Goal: Task Accomplishment & Management: Complete application form

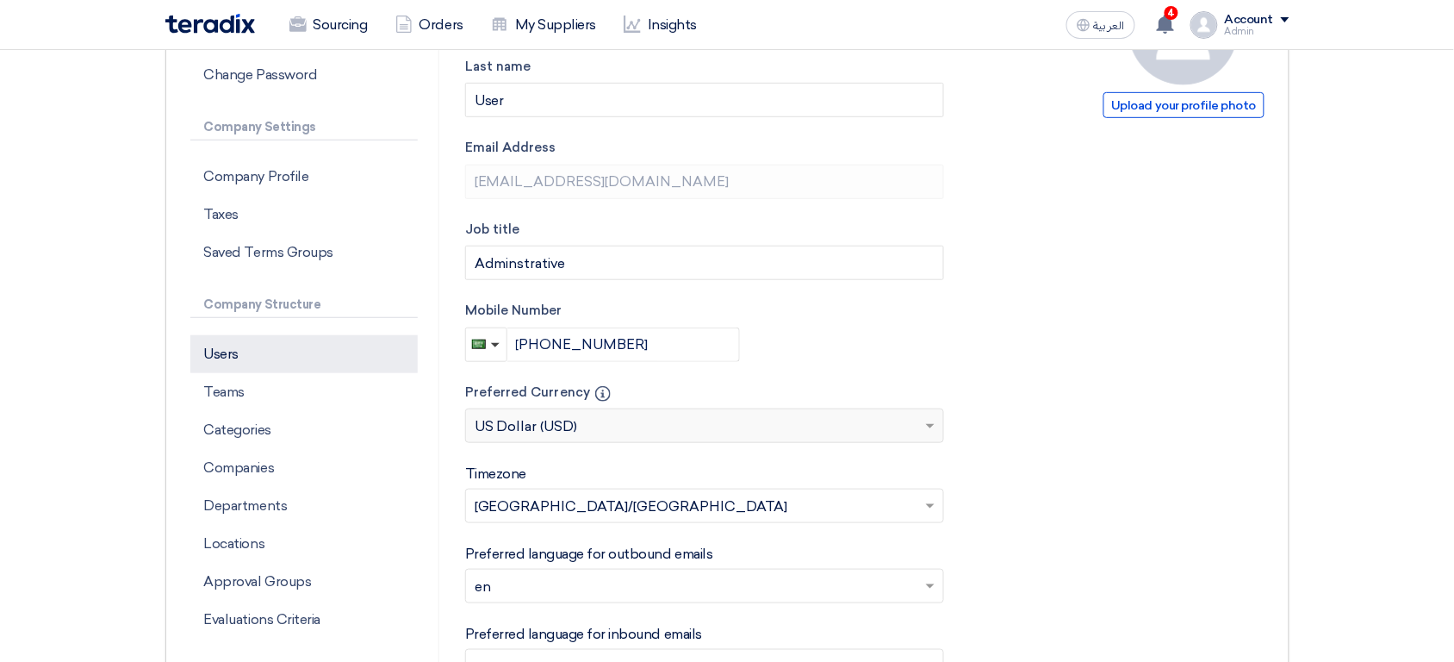
click at [262, 350] on p "Users" at bounding box center [303, 354] width 227 height 38
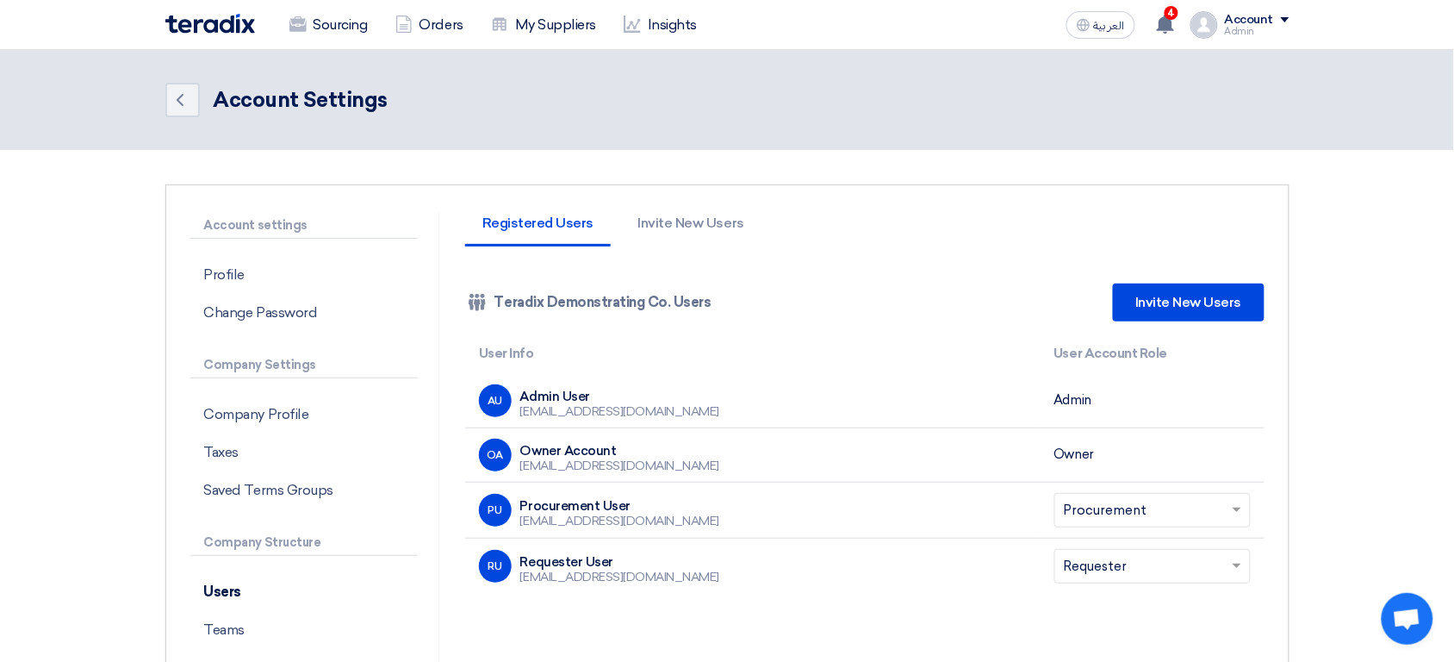
click at [113, 81] on header "Back Account Settings" at bounding box center [727, 100] width 1454 height 100
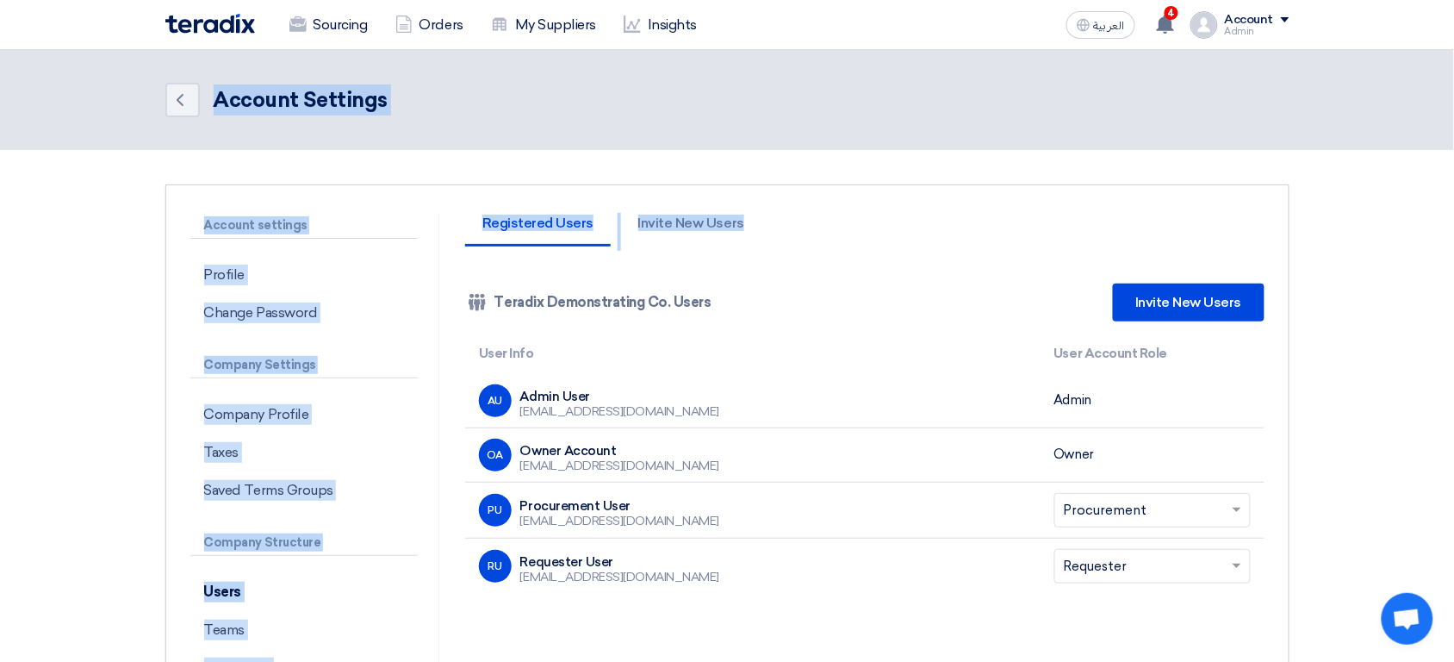
drag, startPoint x: 113, startPoint y: 81, endPoint x: 677, endPoint y: 603, distance: 768.6
click at [677, 603] on div "Back Account Settings Account settings Profile Change Password Company Settings…" at bounding box center [727, 505] width 1454 height 910
click at [332, 169] on section "Account settings Profile Change Password Company Settings Company Profile Taxes…" at bounding box center [727, 555] width 1454 height 810
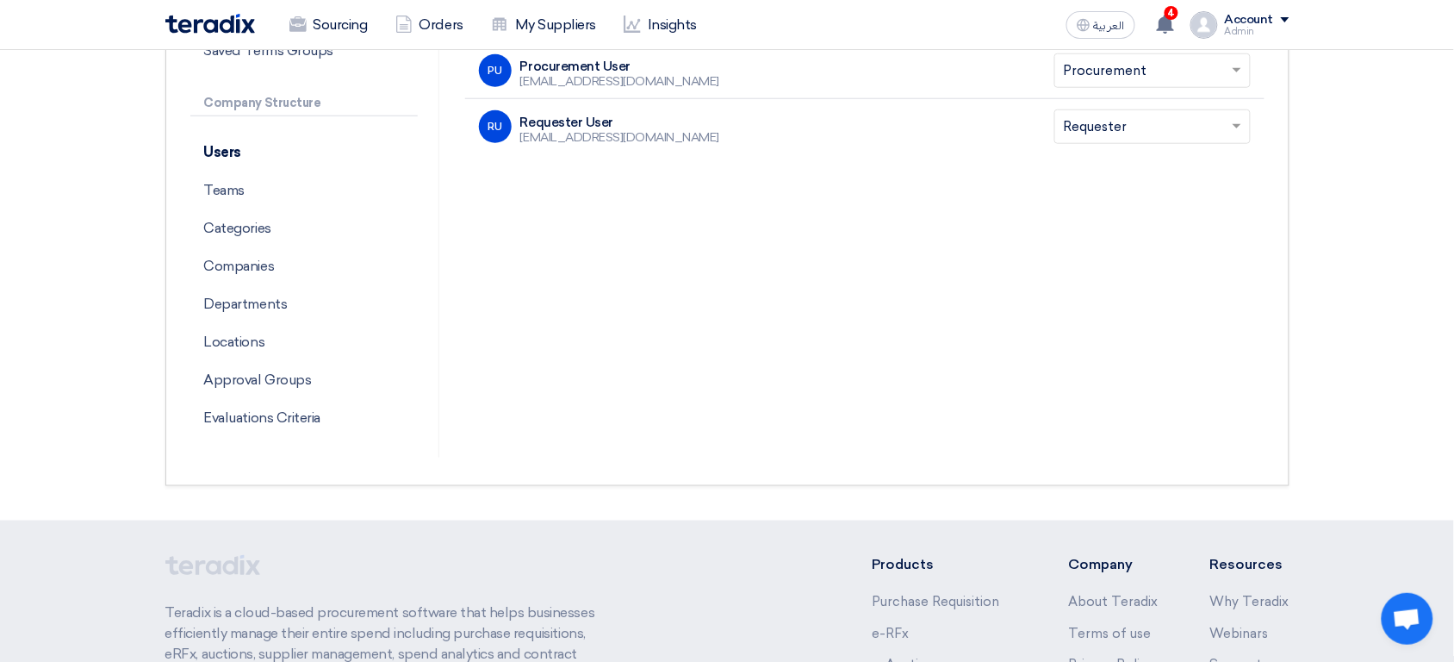
scroll to position [407, 0]
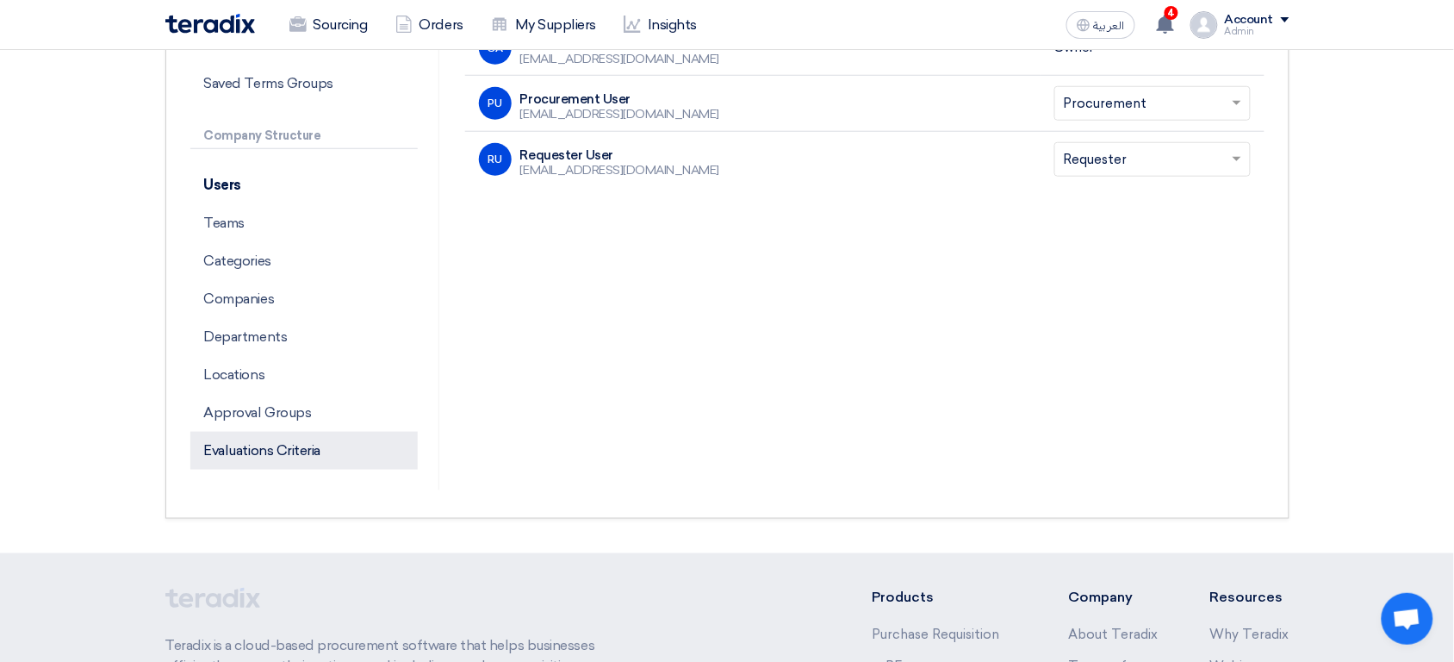
click at [284, 458] on p "Evaluations Criteria" at bounding box center [303, 451] width 227 height 38
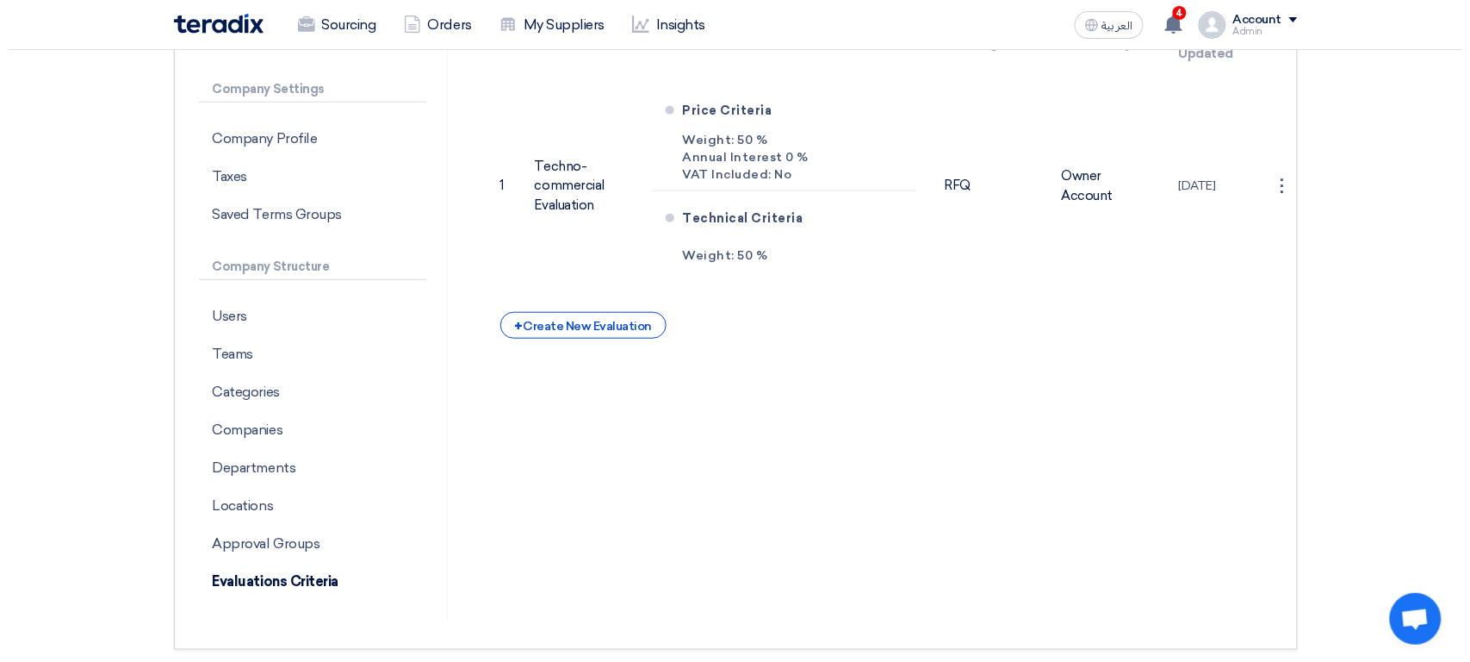
scroll to position [267, 0]
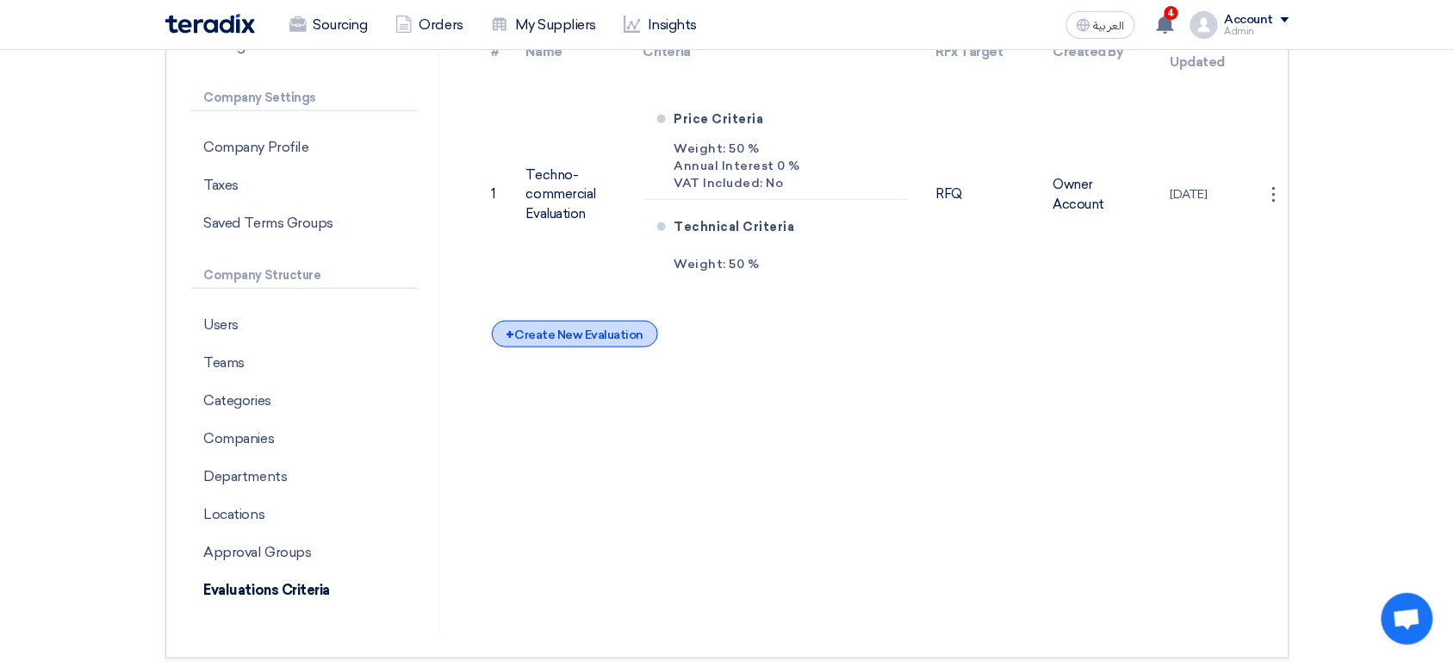
click at [584, 341] on div "+ Create New Evaluation" at bounding box center [575, 333] width 166 height 27
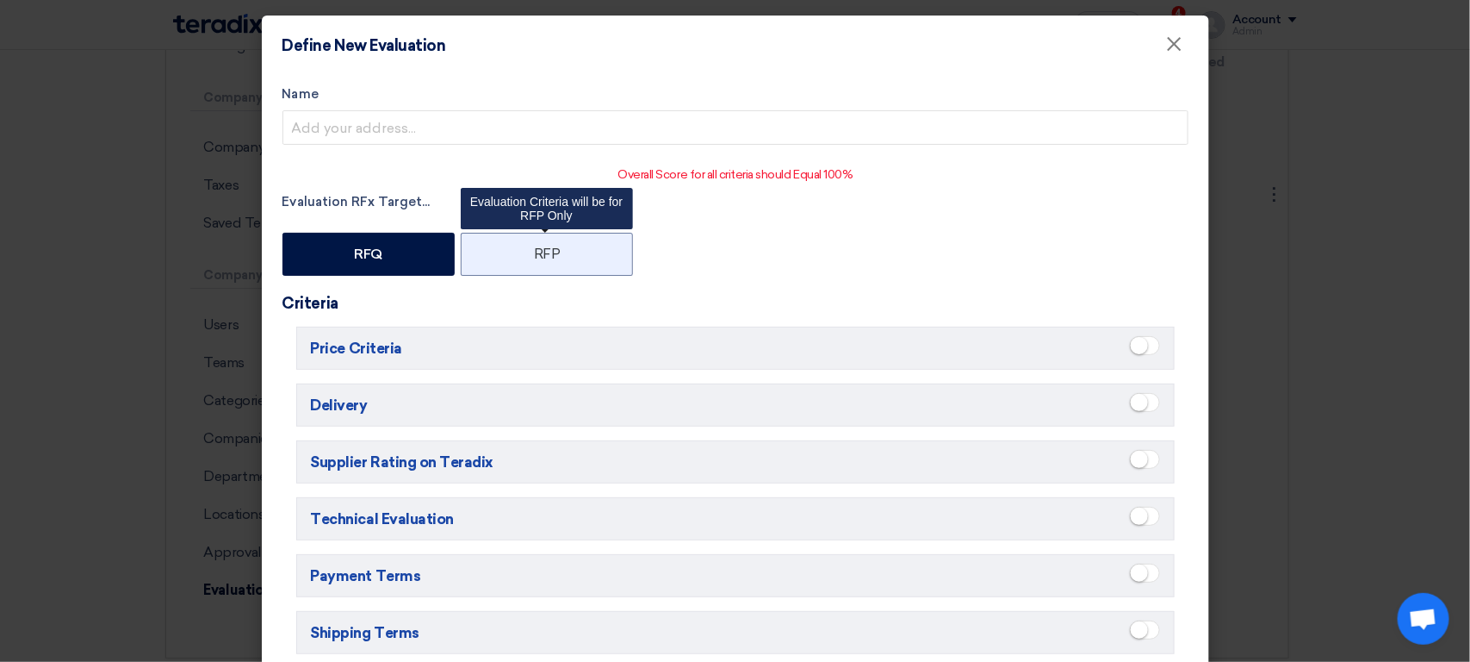
click at [547, 235] on label "RFP" at bounding box center [547, 254] width 172 height 43
click at [545, 247] on input "RFP" at bounding box center [539, 252] width 11 height 11
radio input "true"
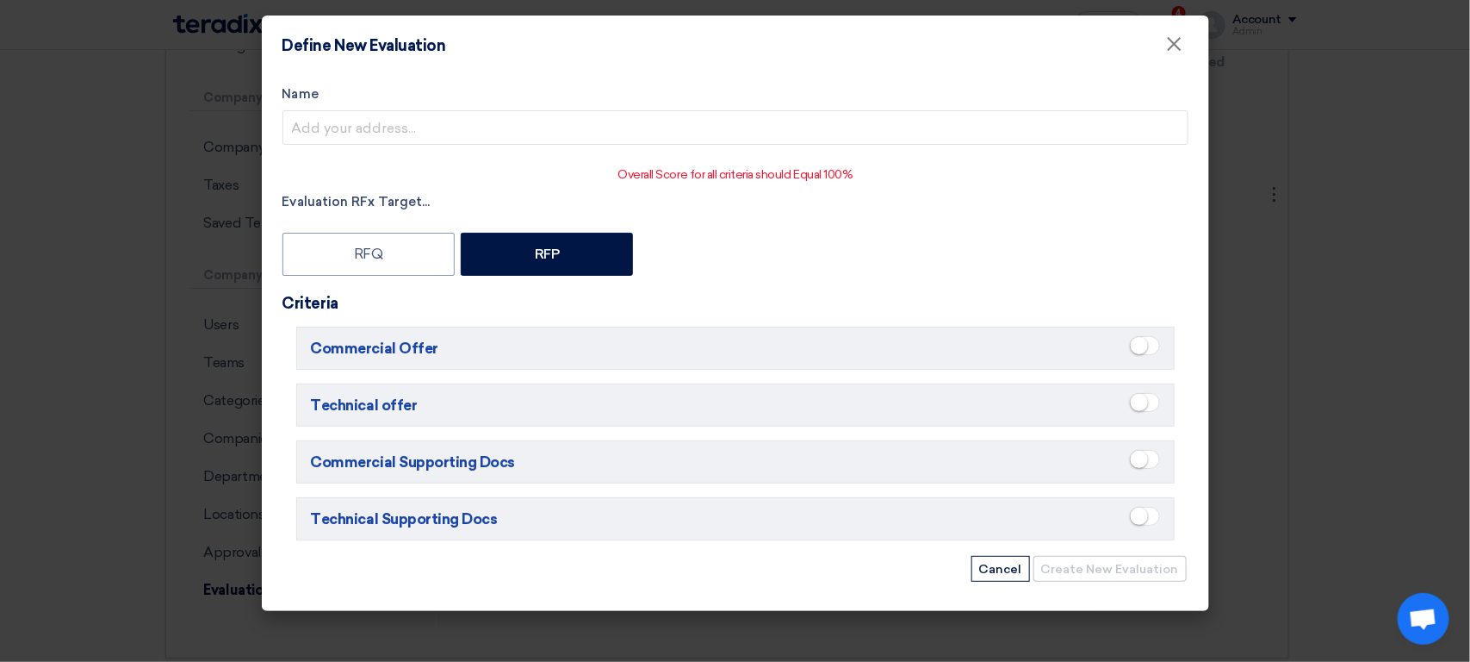
click at [720, 174] on p "Overall Score for all criteria should Equal 100%" at bounding box center [735, 174] width 905 height 18
click at [500, 44] on div "Define New Evaluation ×" at bounding box center [736, 46] width 948 height 60
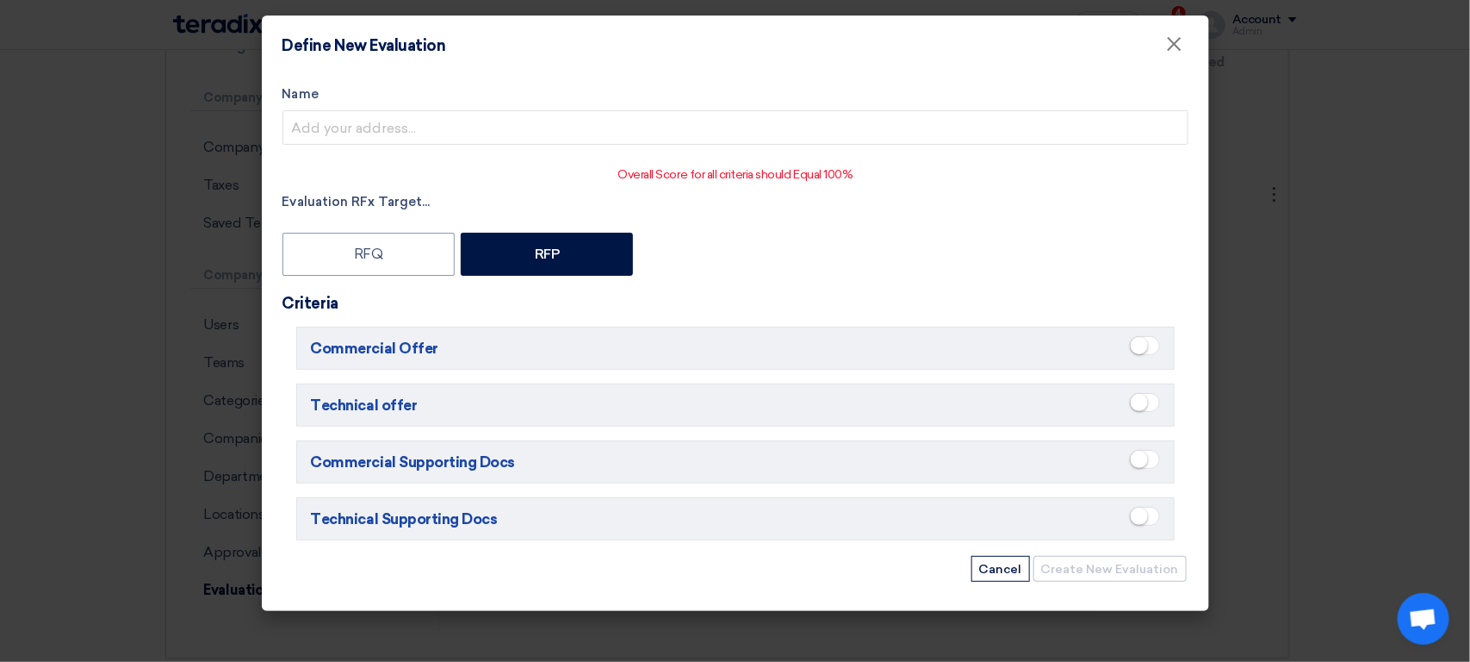
click at [500, 44] on div "Define New Evaluation ×" at bounding box center [736, 46] width 948 height 60
click at [1094, 597] on div "Name Overall Score for all criteria should Equal 100% Evaluation RFx Target... …" at bounding box center [736, 343] width 948 height 535
click at [668, 185] on form "Name Overall Score for all criteria should Equal 100% Evaluation RFx Target... …" at bounding box center [736, 333] width 906 height 499
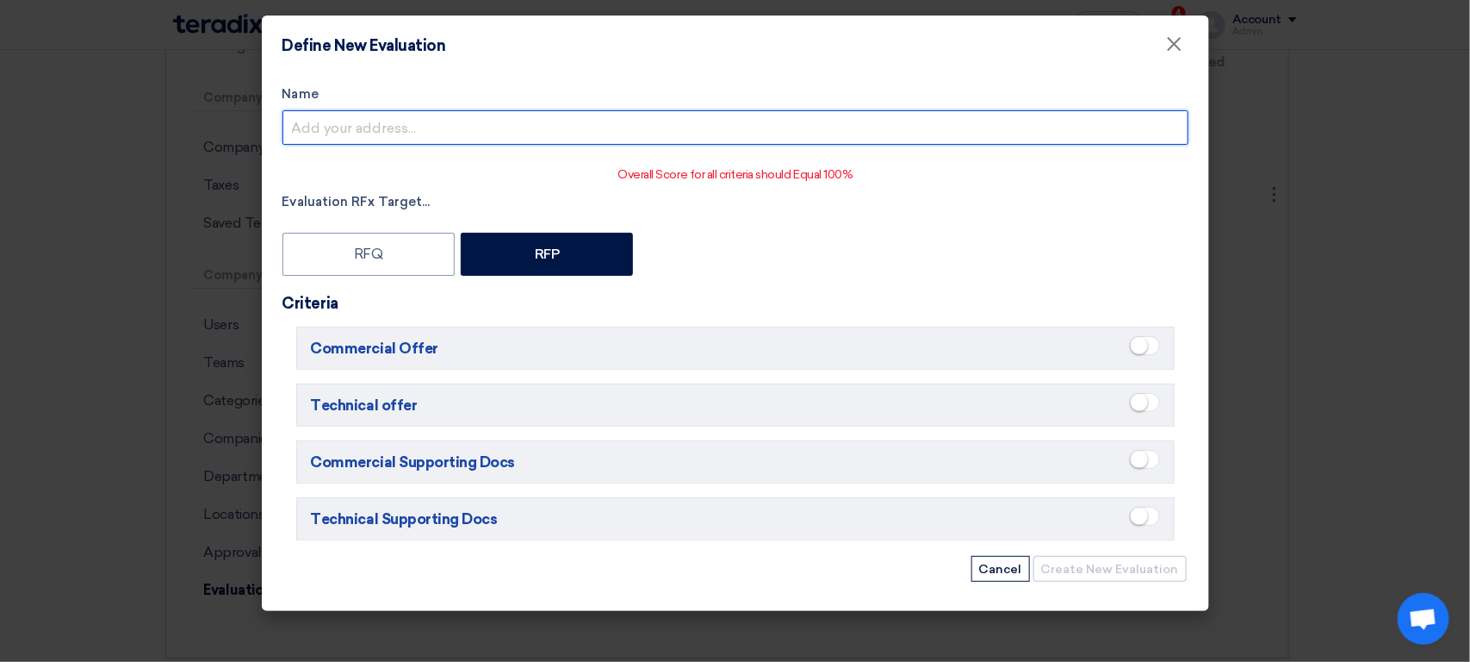
click at [441, 122] on input "Name" at bounding box center [736, 127] width 906 height 34
type input "A"
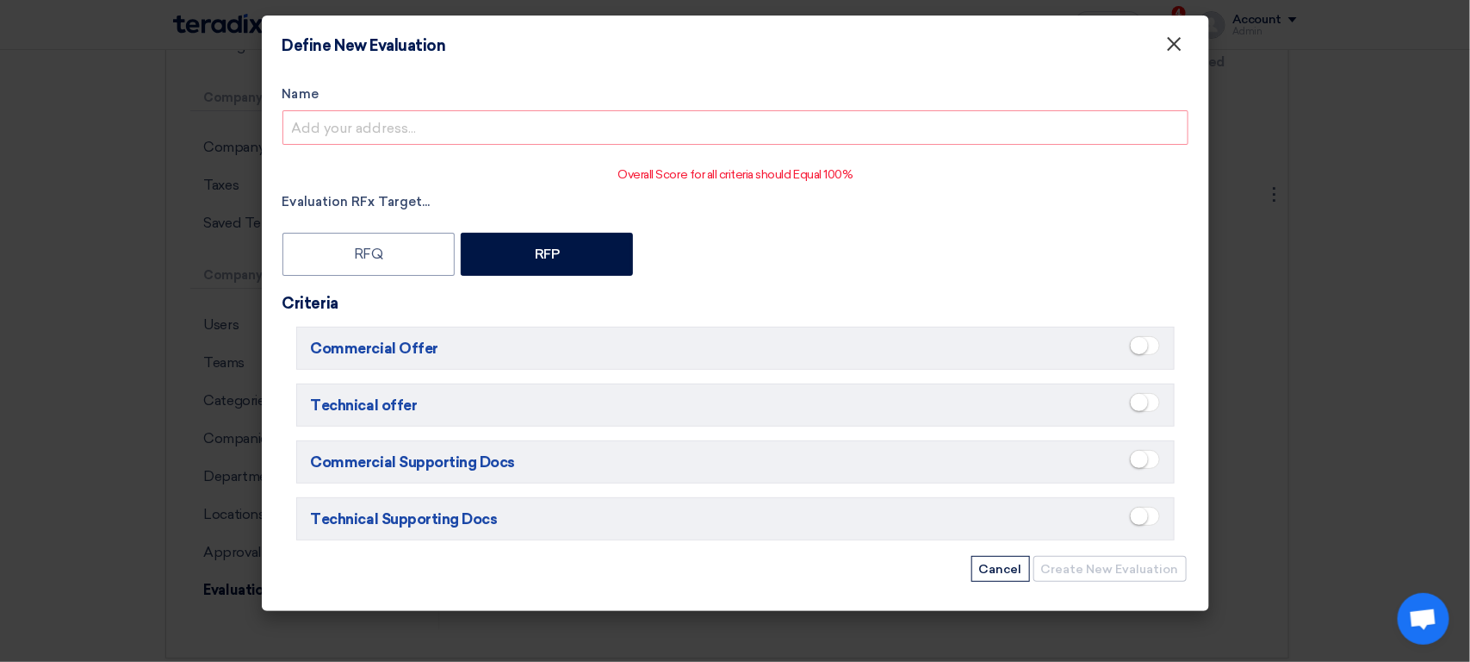
click at [1181, 40] on span "×" at bounding box center [1174, 48] width 17 height 34
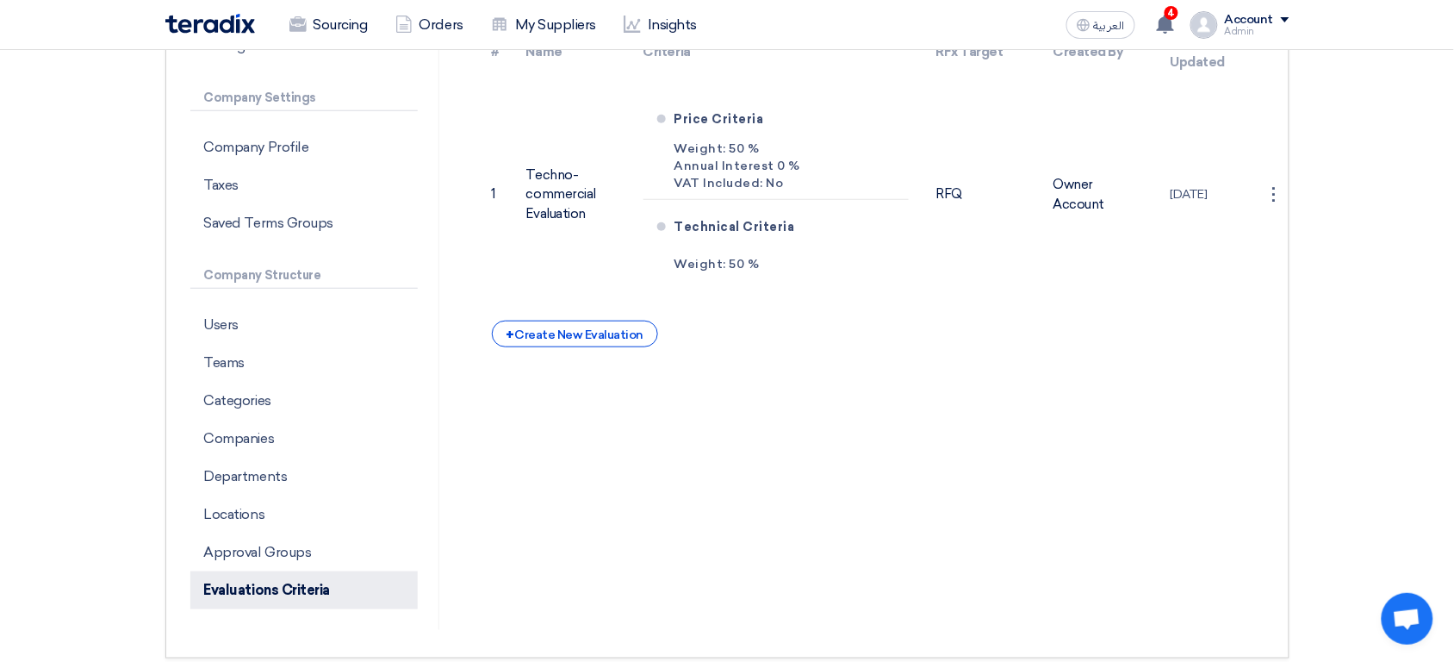
click at [278, 598] on p "Evaluations Criteria" at bounding box center [303, 590] width 227 height 38
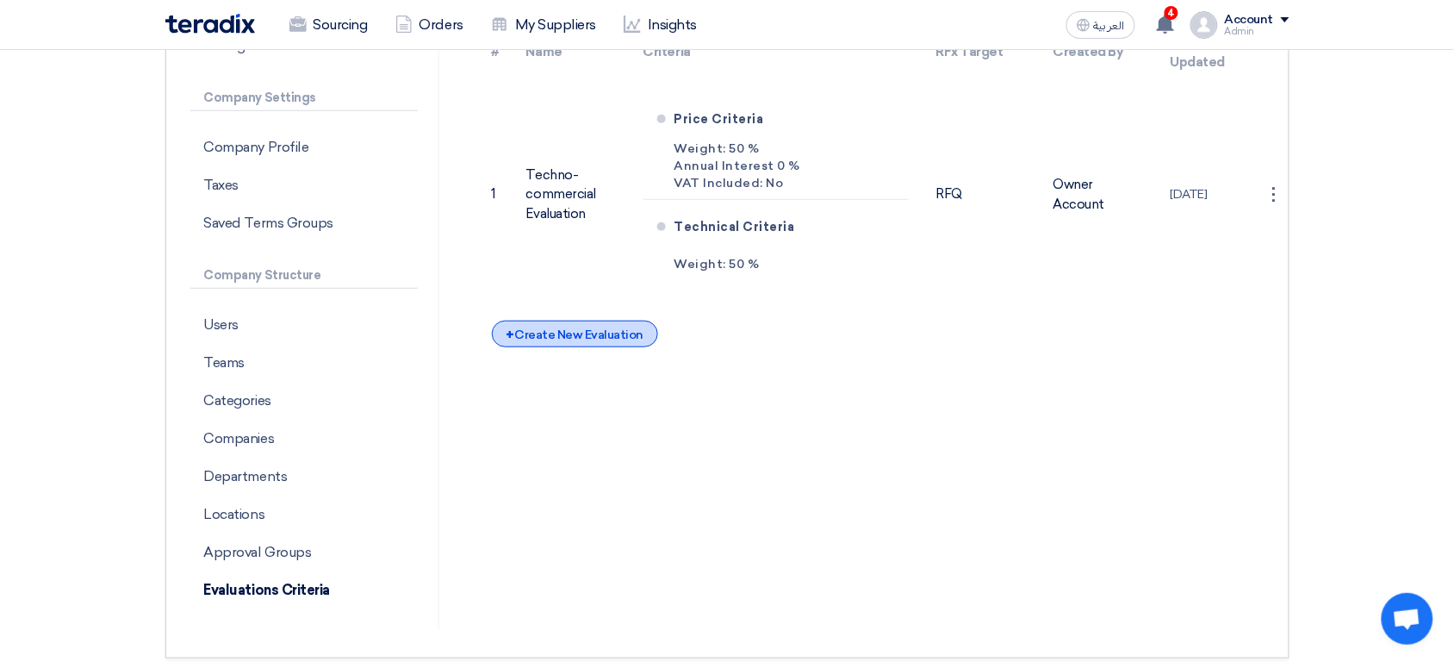
click at [598, 339] on div "+ Create New Evaluation" at bounding box center [575, 333] width 166 height 27
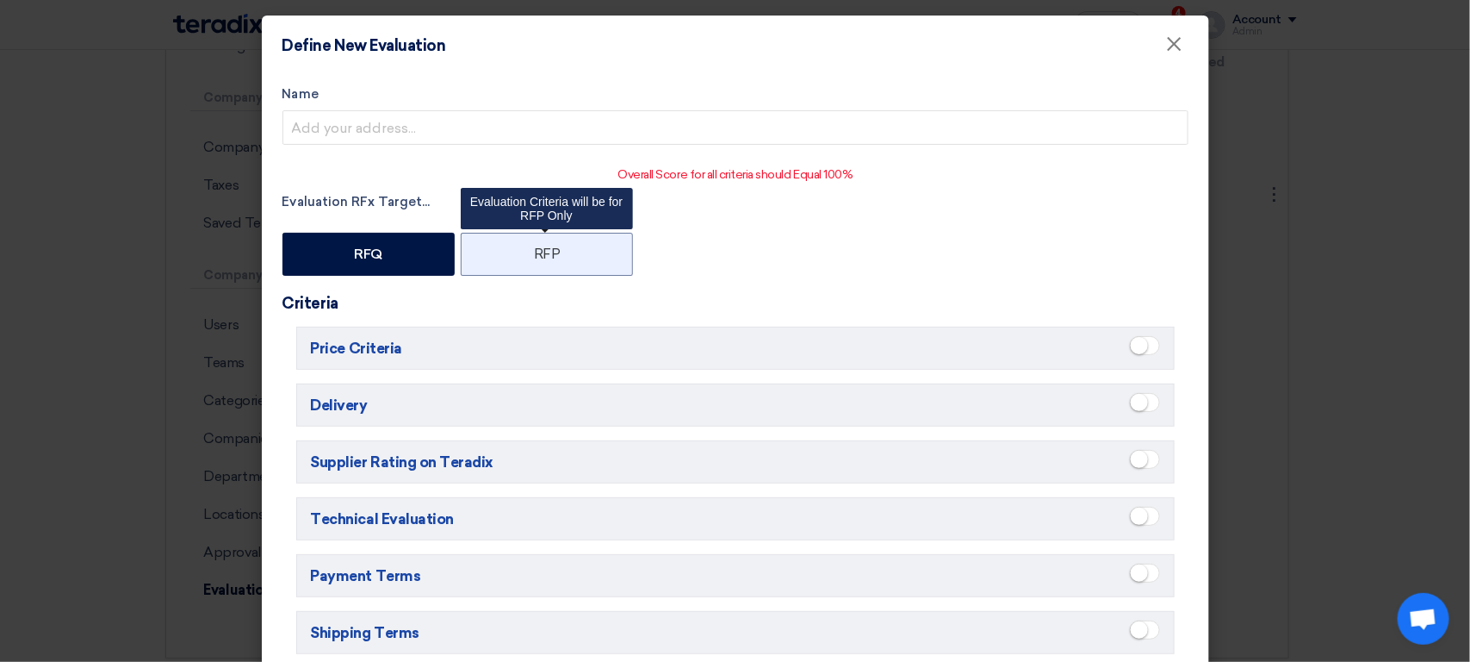
click at [554, 266] on label "RFP" at bounding box center [547, 254] width 172 height 43
click at [545, 258] on input "RFP" at bounding box center [539, 252] width 11 height 11
radio input "true"
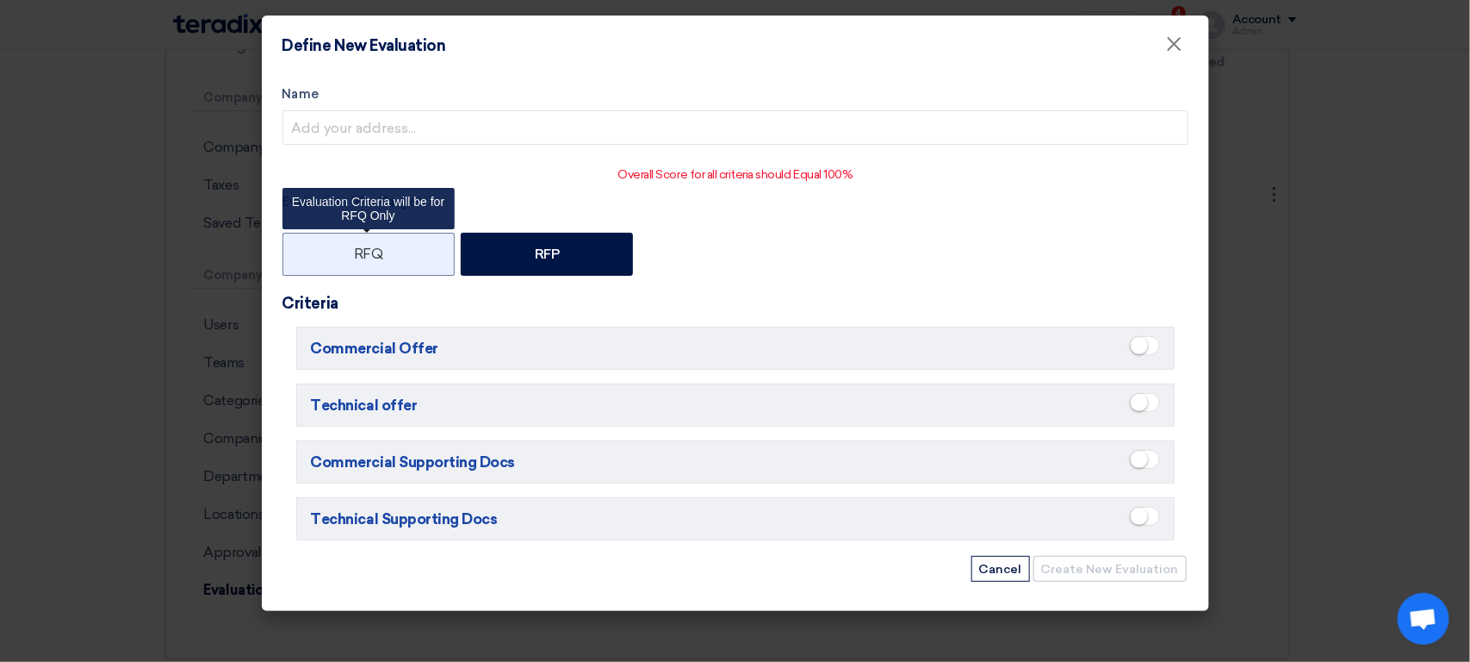
click at [416, 250] on label "RFQ" at bounding box center [369, 254] width 172 height 43
click at [365, 250] on input "RFQ" at bounding box center [359, 252] width 11 height 11
radio input "true"
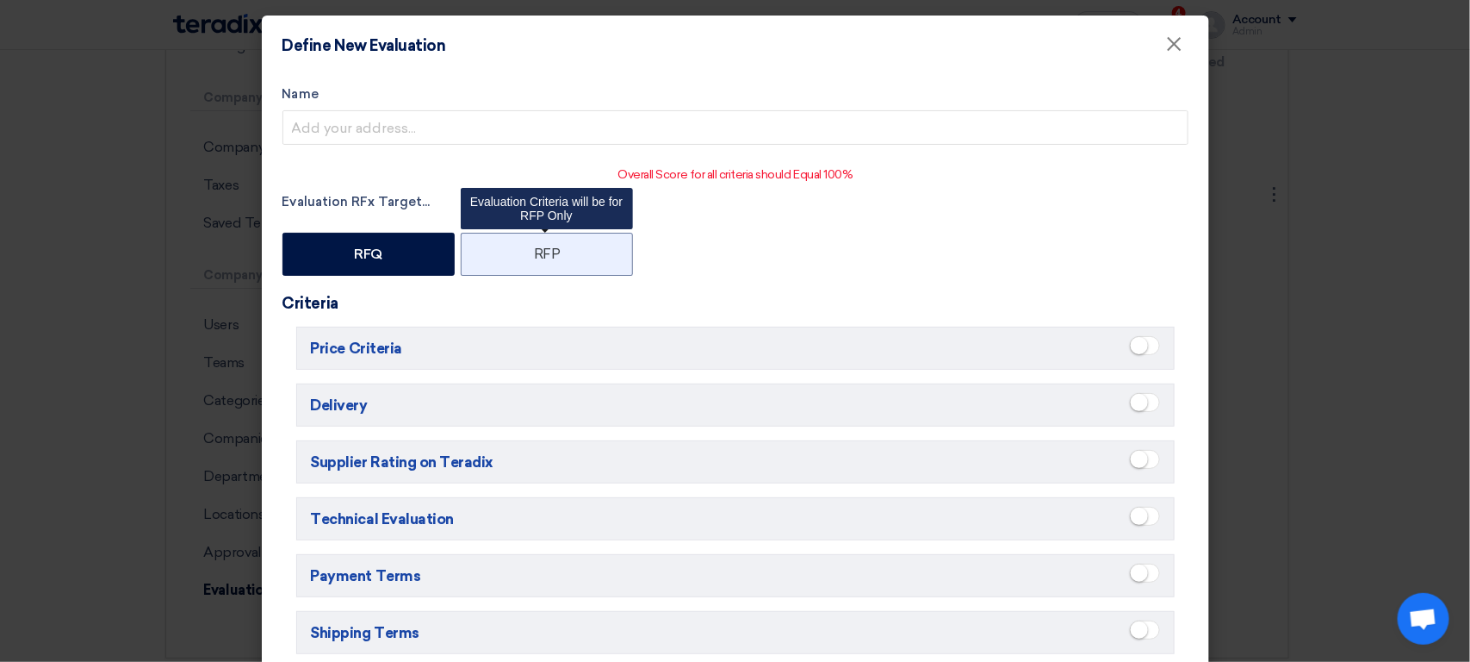
click at [603, 259] on label "RFP" at bounding box center [547, 254] width 172 height 43
click at [545, 258] on input "RFP" at bounding box center [539, 252] width 11 height 11
radio input "true"
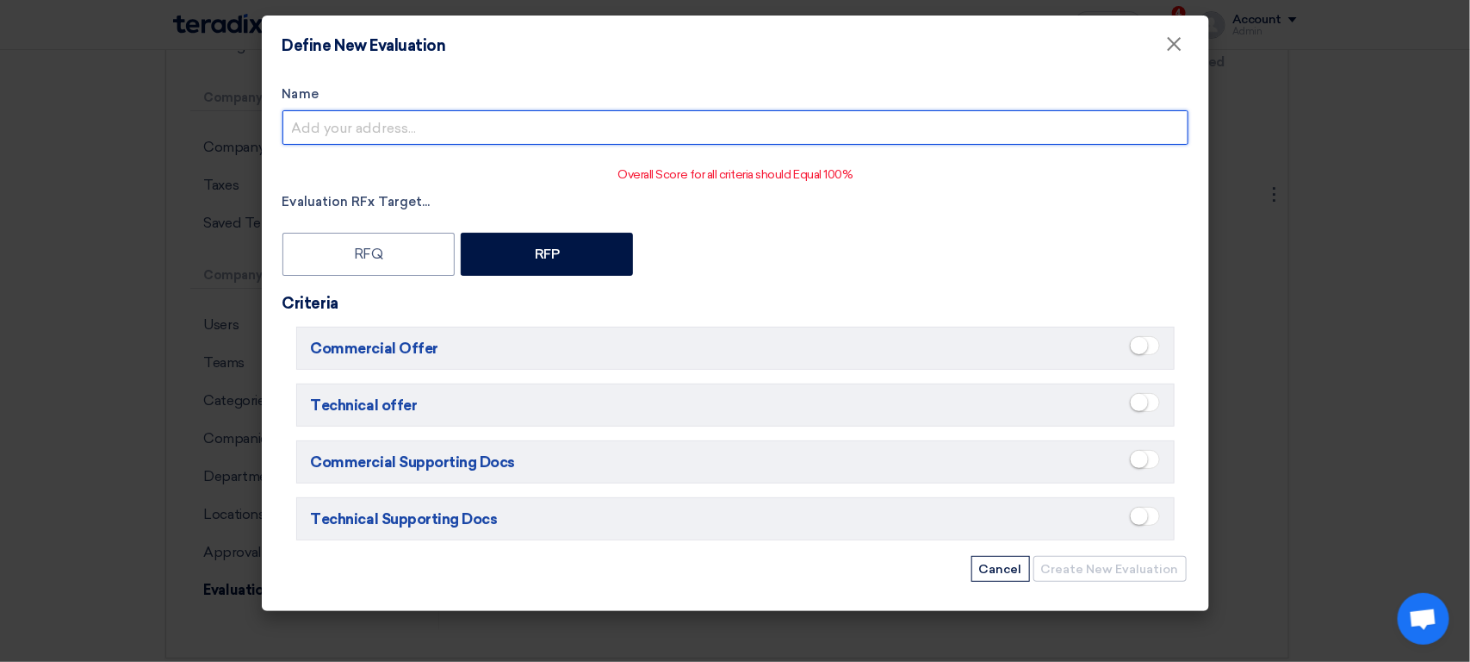
click at [566, 133] on input "Name" at bounding box center [736, 127] width 906 height 34
type input "SERVICES"
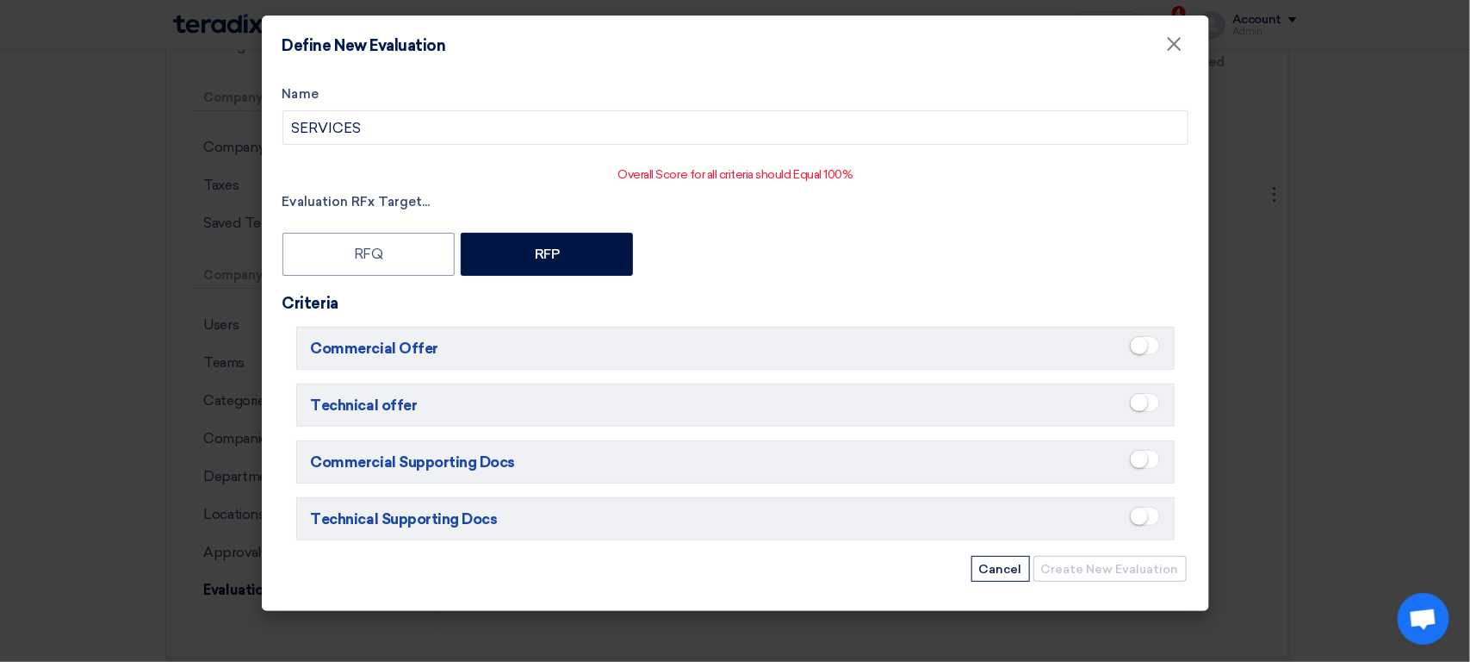
click at [1156, 349] on span at bounding box center [1145, 345] width 30 height 19
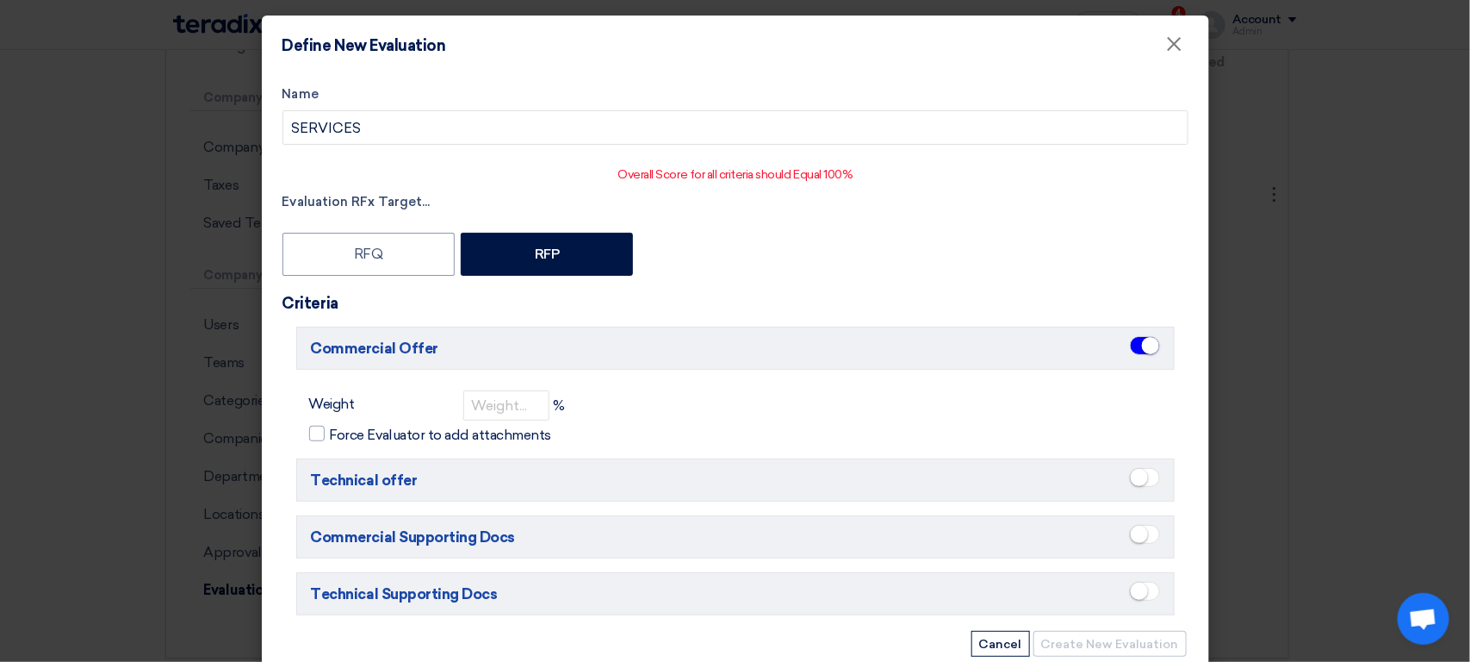
click at [1144, 347] on small at bounding box center [1150, 345] width 17 height 17
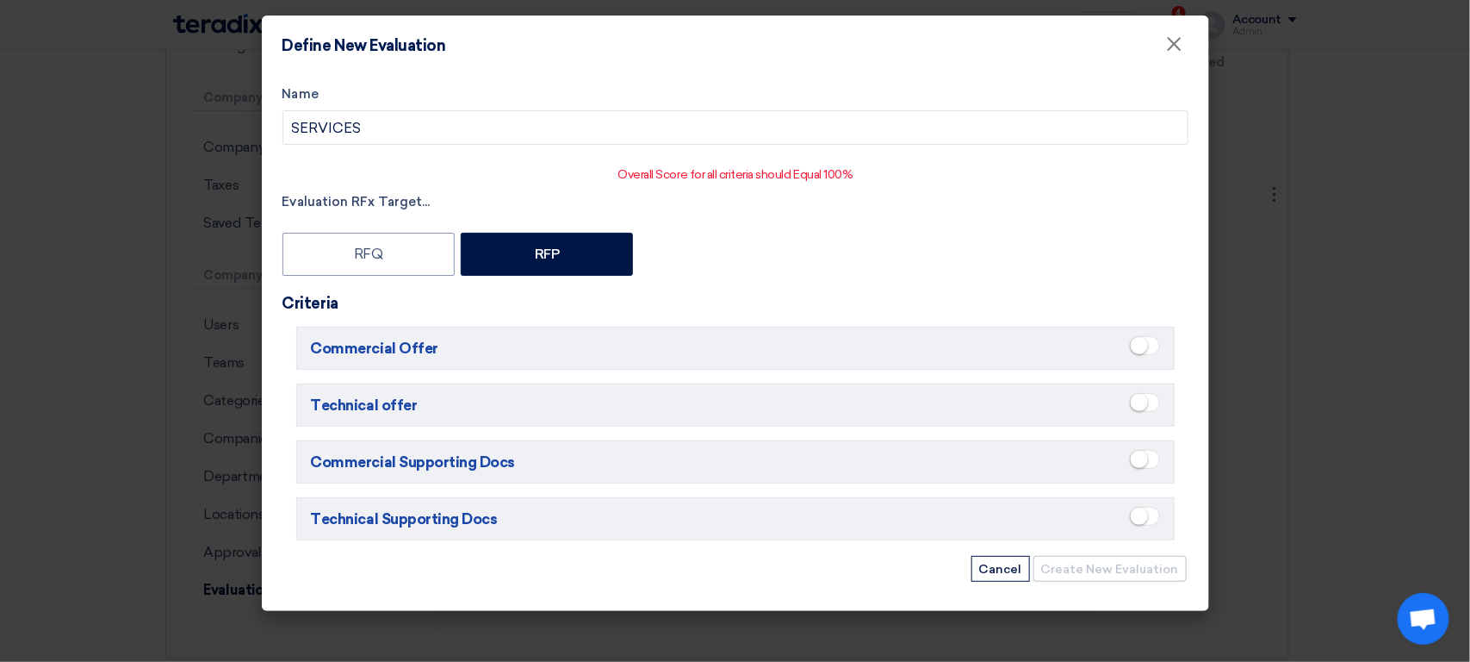
click at [1148, 399] on span at bounding box center [1145, 402] width 30 height 19
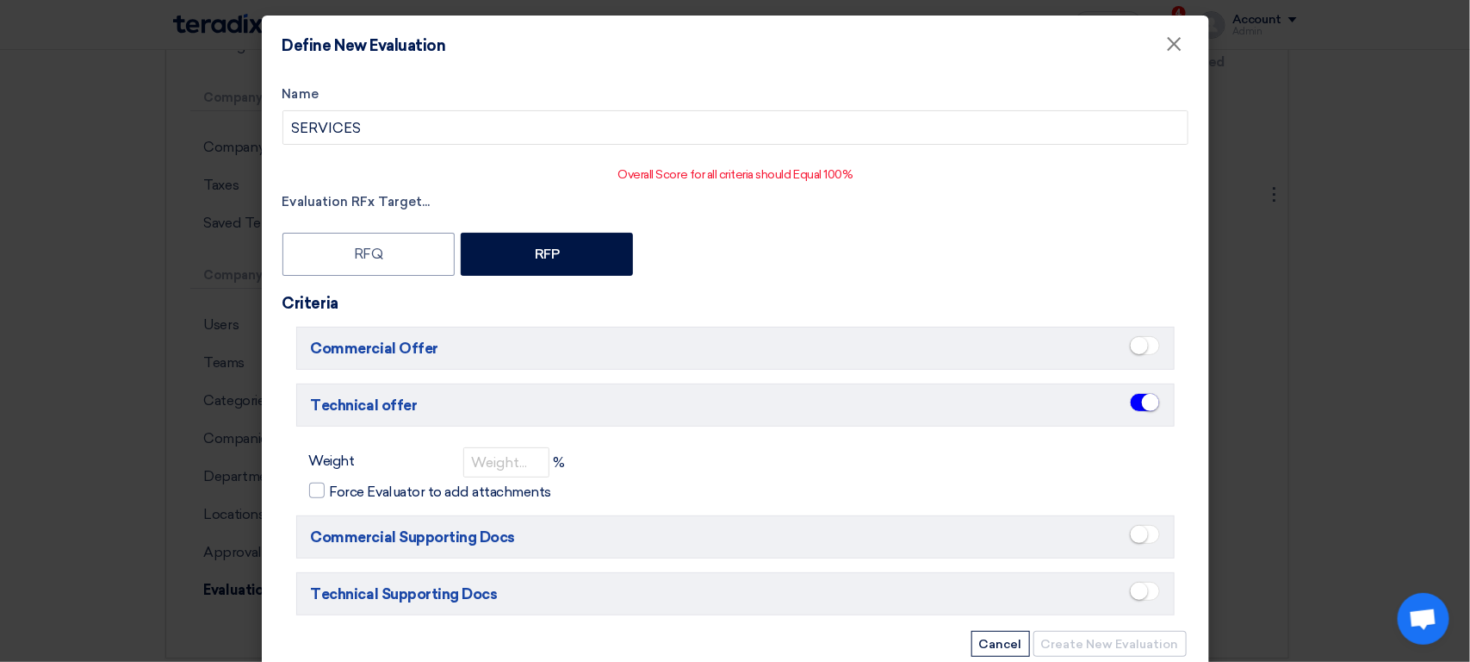
click at [1145, 410] on small at bounding box center [1150, 402] width 17 height 17
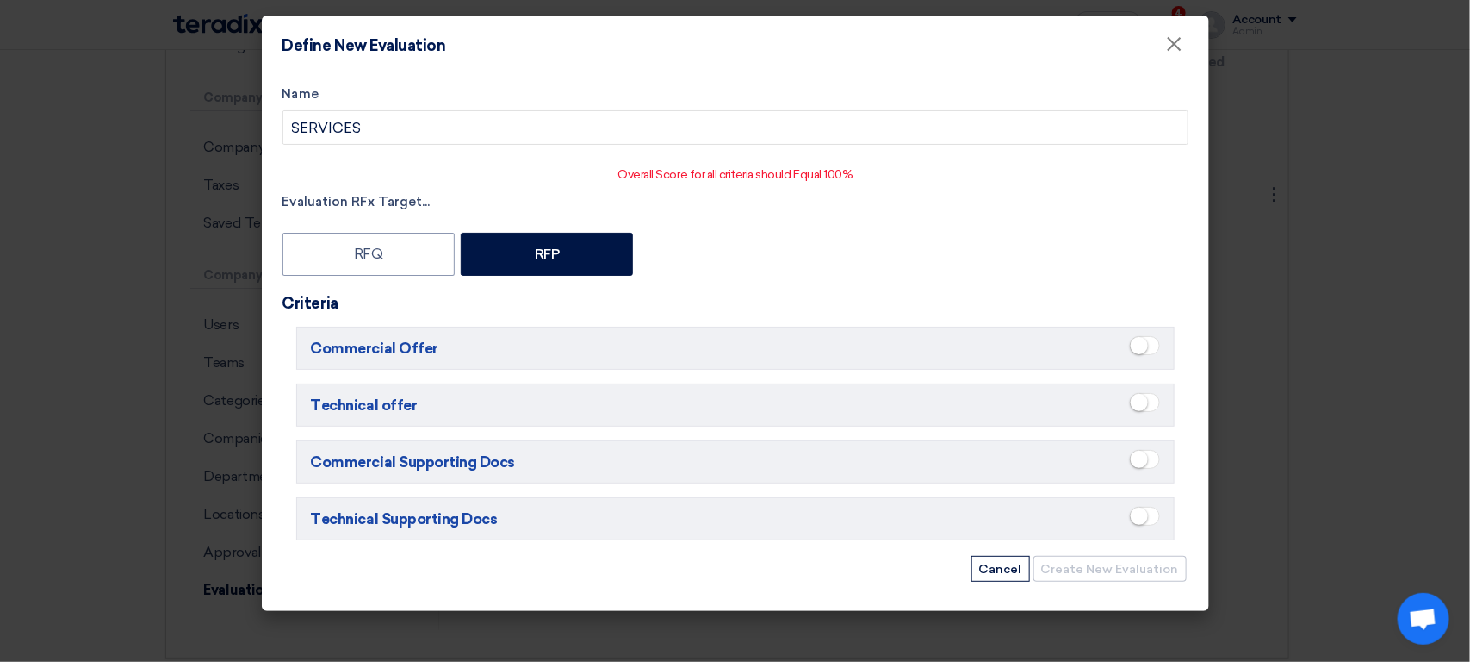
click at [1150, 460] on span at bounding box center [1145, 459] width 30 height 19
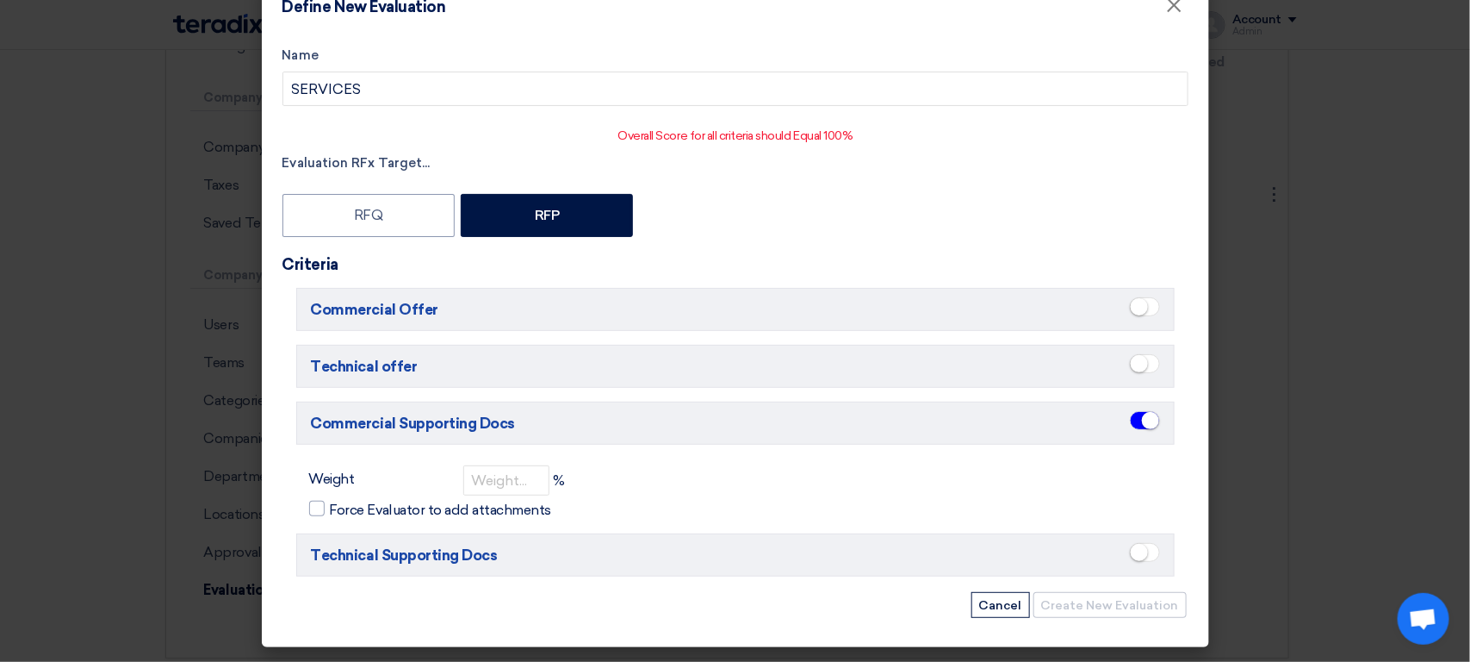
scroll to position [43, 0]
click at [1131, 549] on small at bounding box center [1139, 552] width 17 height 17
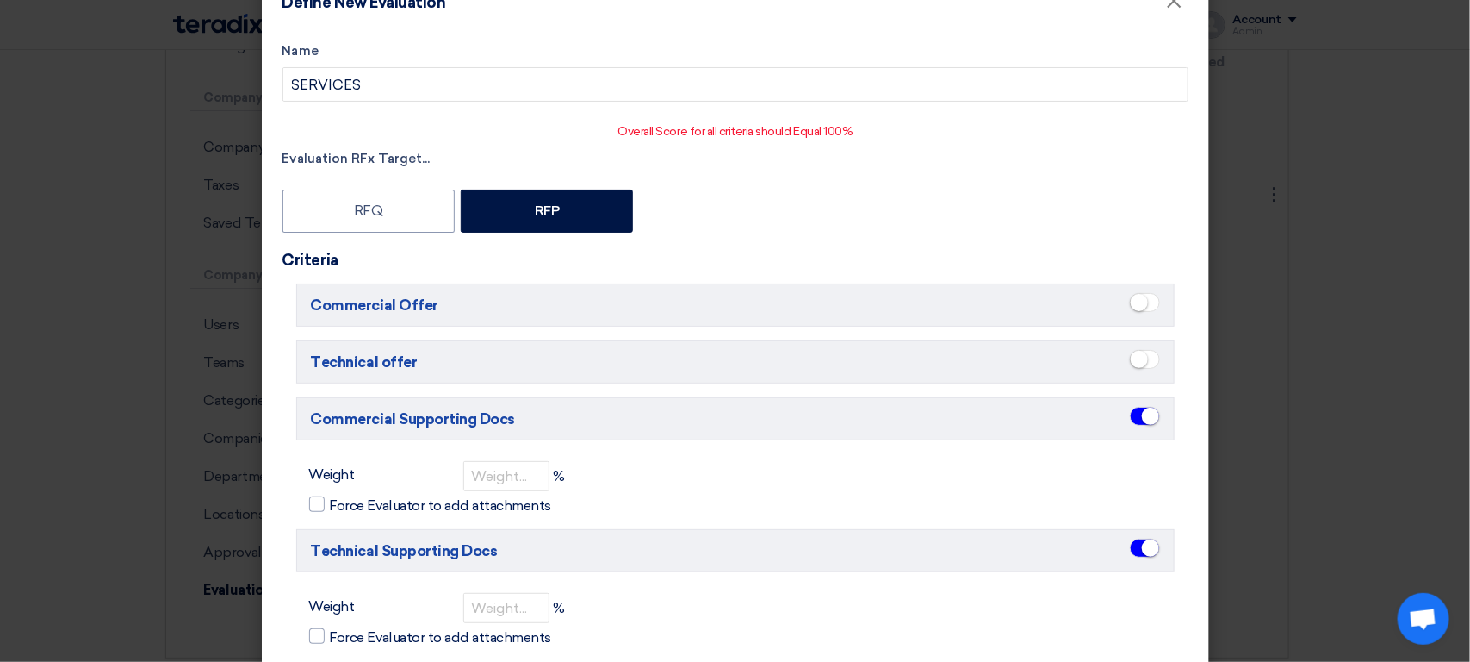
click at [1139, 363] on span at bounding box center [1145, 359] width 30 height 19
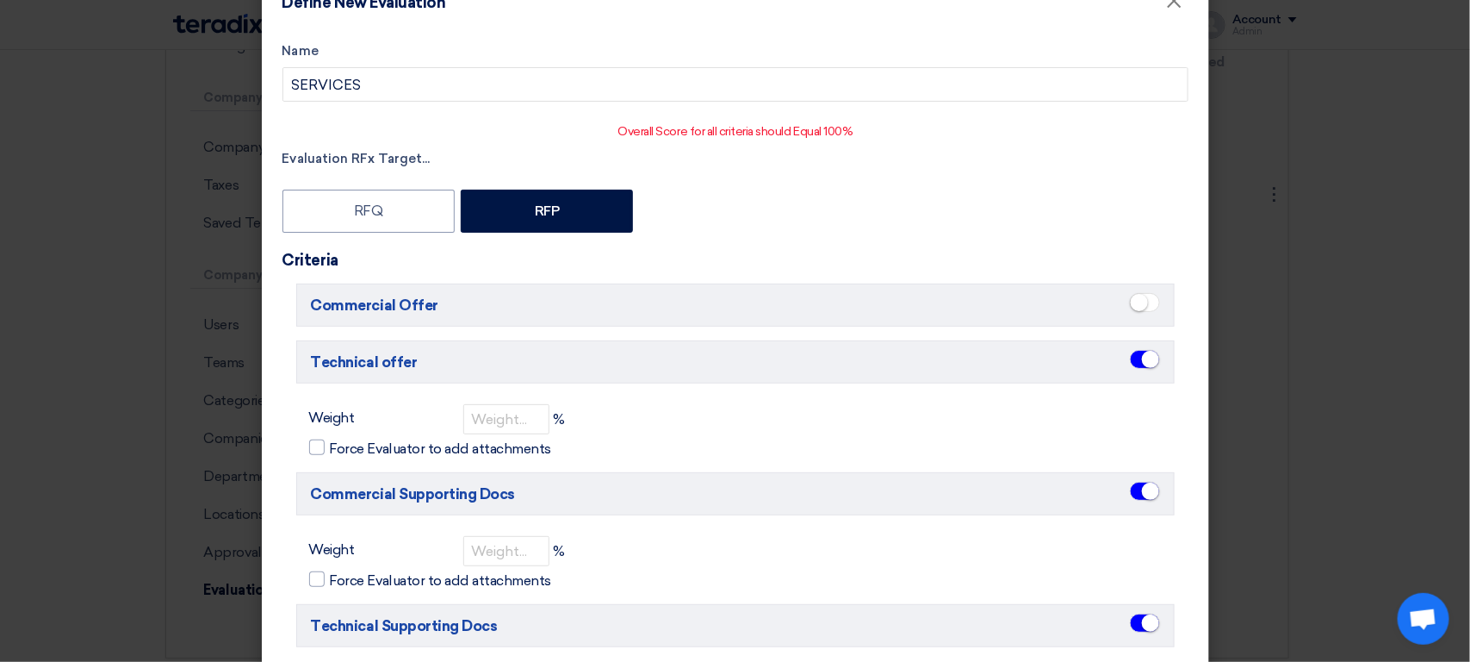
click at [1142, 302] on span at bounding box center [1145, 302] width 30 height 19
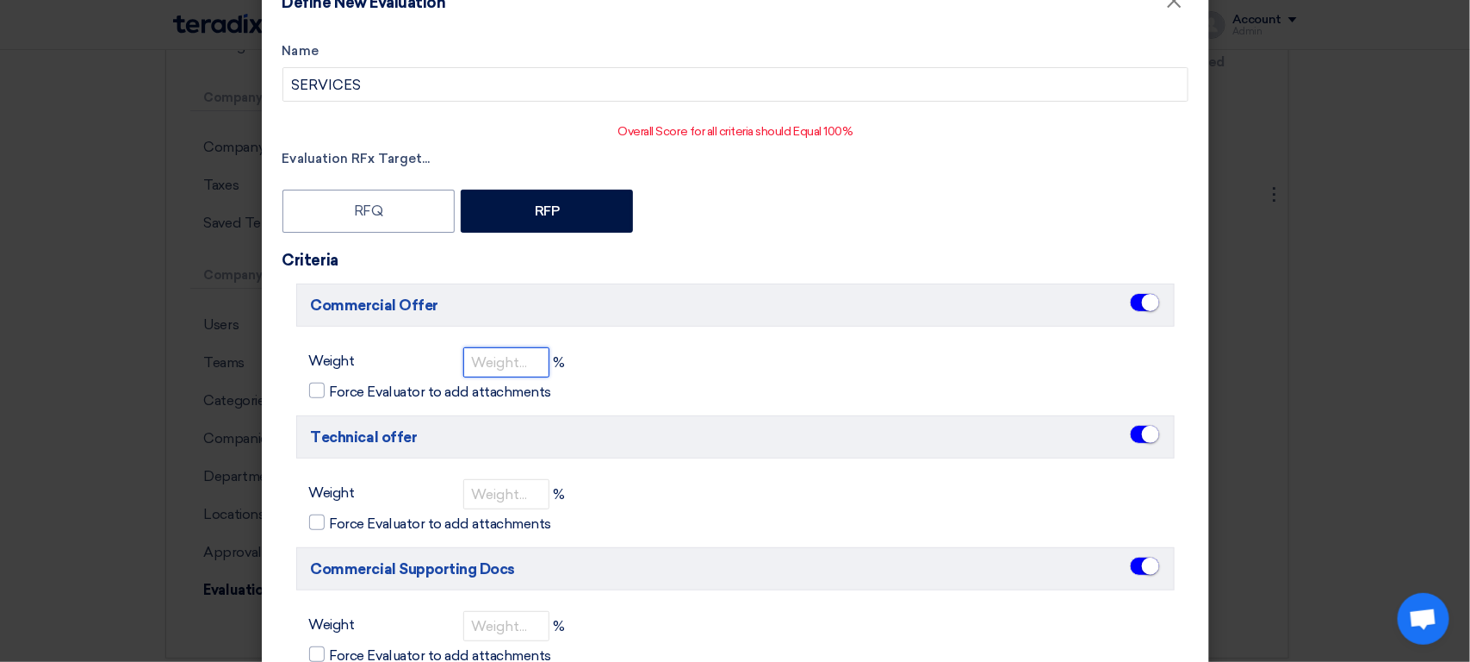
click at [479, 368] on input "number" at bounding box center [506, 362] width 86 height 30
type input "25"
click at [330, 381] on input "Force Evaluator to add attachments" at bounding box center [335, 386] width 11 height 11
checkbox input "true"
type input "25"
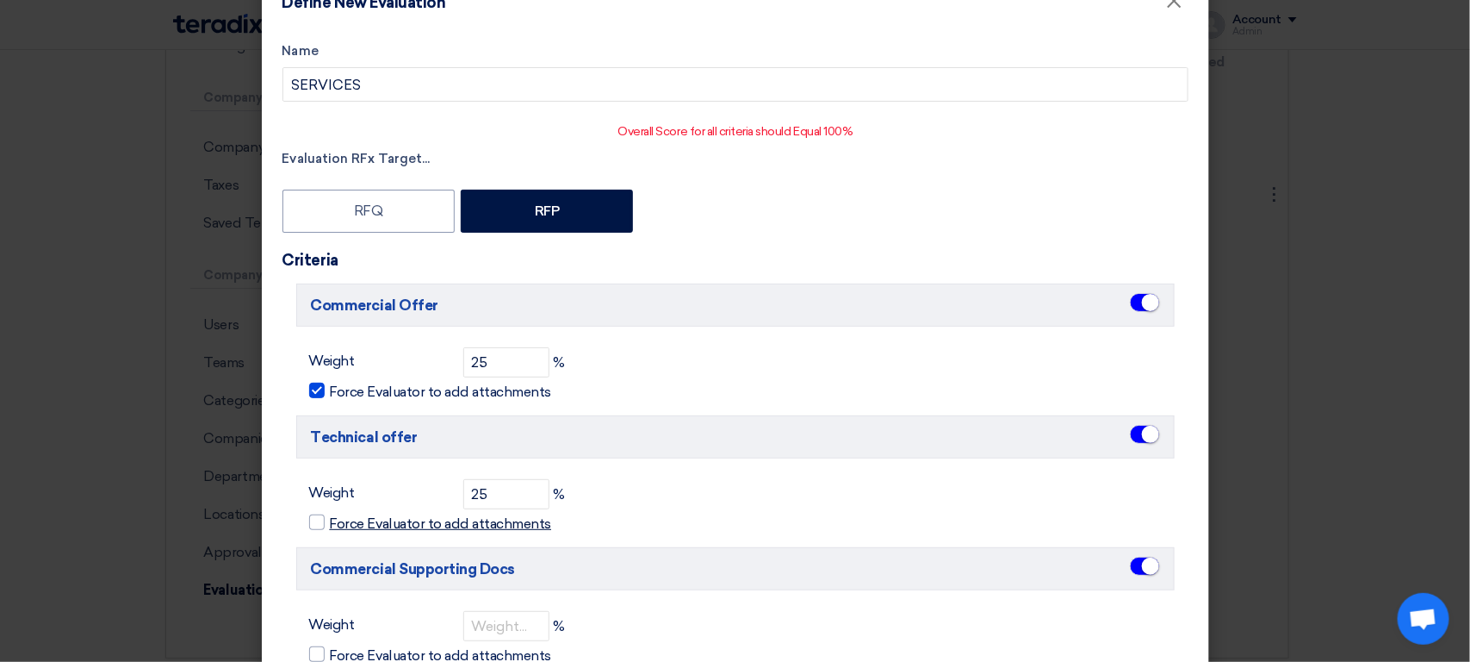
click at [330, 513] on input "Force Evaluator to add attachments" at bounding box center [335, 518] width 11 height 11
checkbox input "true"
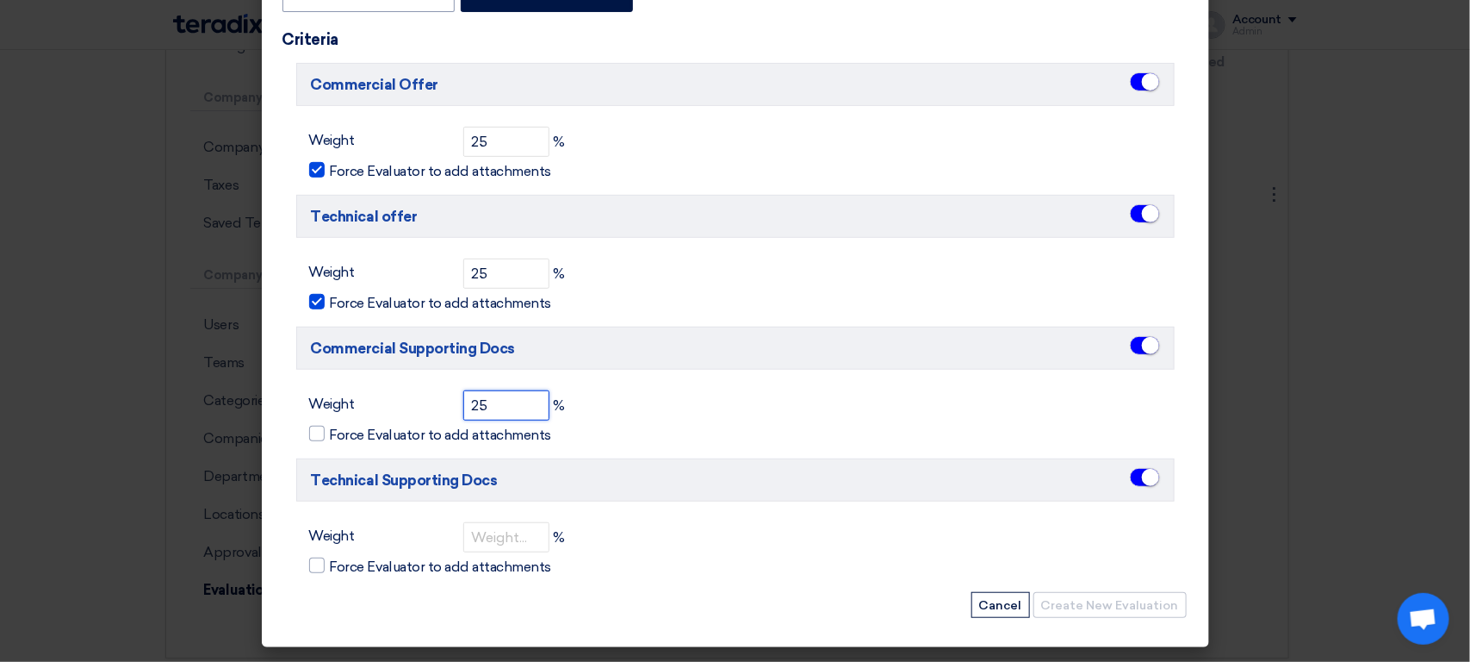
type input "25"
click at [330, 424] on input "Force Evaluator to add attachments" at bounding box center [335, 429] width 11 height 11
checkbox input "true"
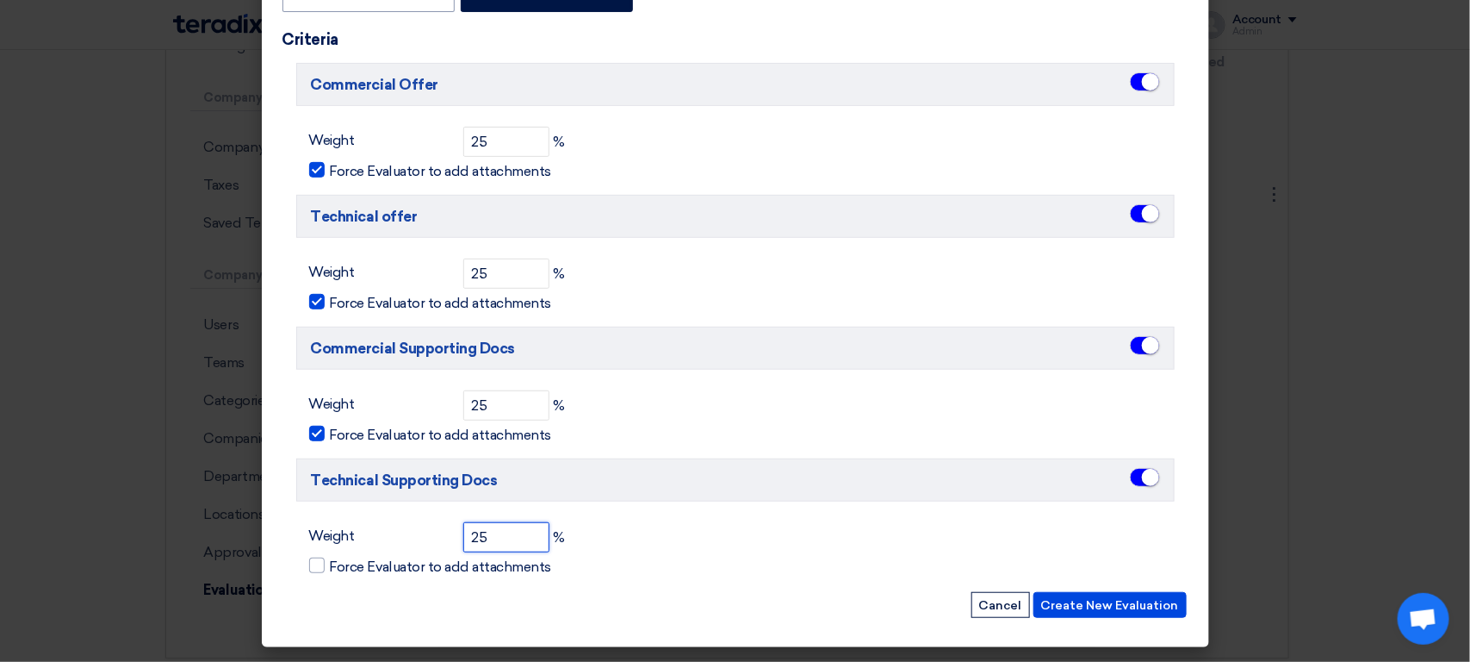
scroll to position [242, 0]
type input "25"
click at [330, 556] on input "Force Evaluator to add attachments" at bounding box center [335, 561] width 11 height 11
checkbox input "true"
click at [824, 468] on h5 "Technical Supporting Docs" at bounding box center [735, 479] width 879 height 43
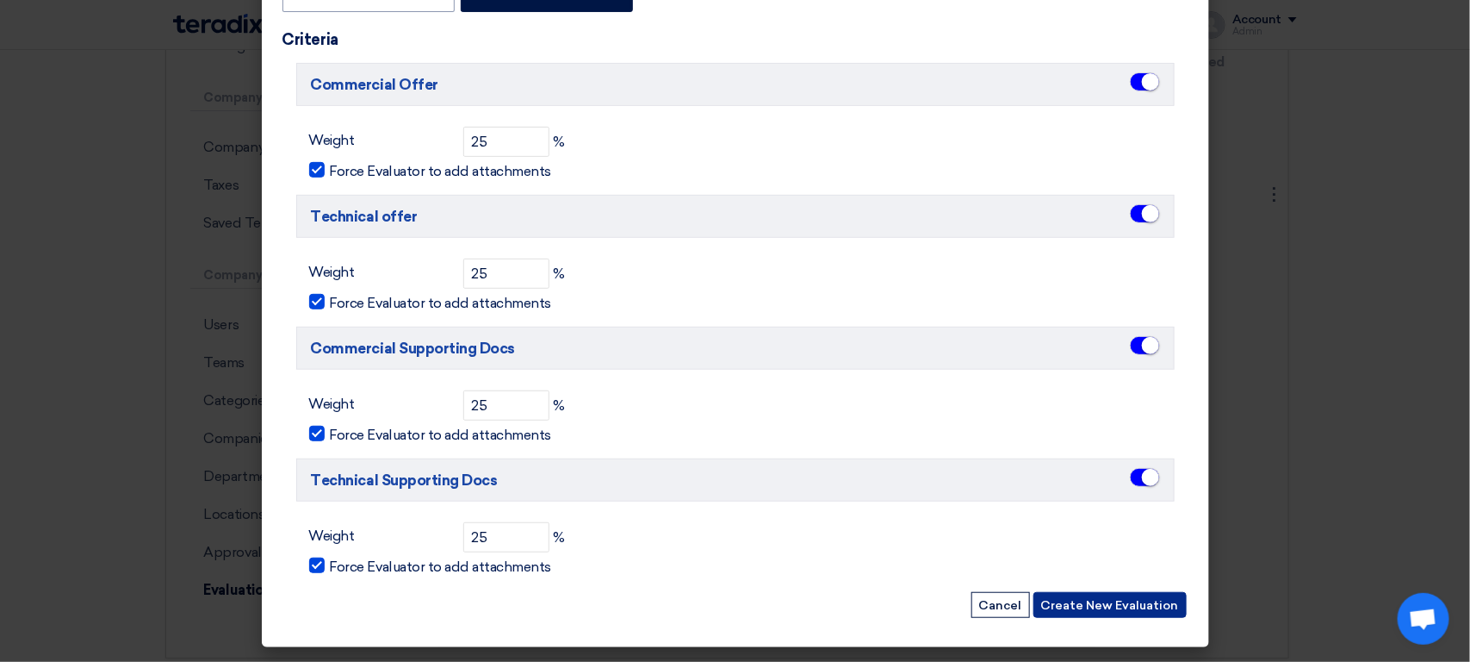
click at [1089, 609] on button "Create New Evaluation" at bounding box center [1110, 605] width 153 height 26
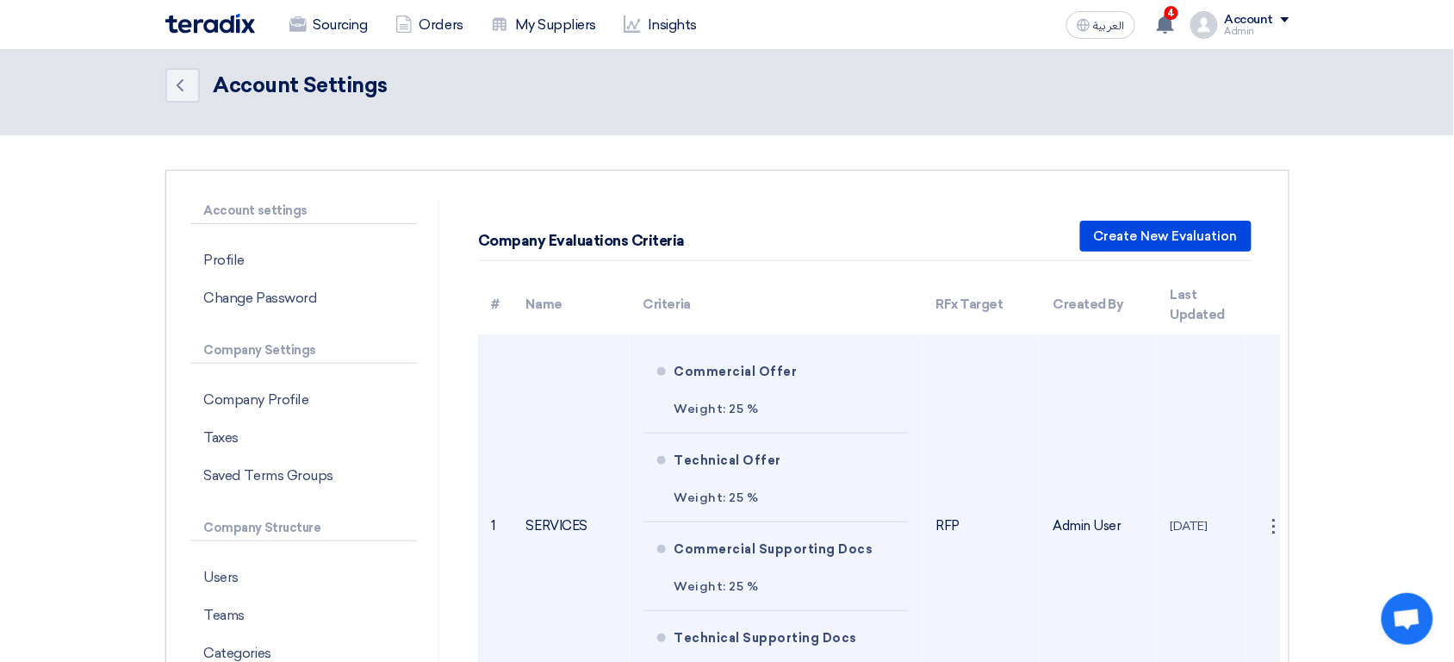
scroll to position [19, 0]
